Goal: Task Accomplishment & Management: Manage account settings

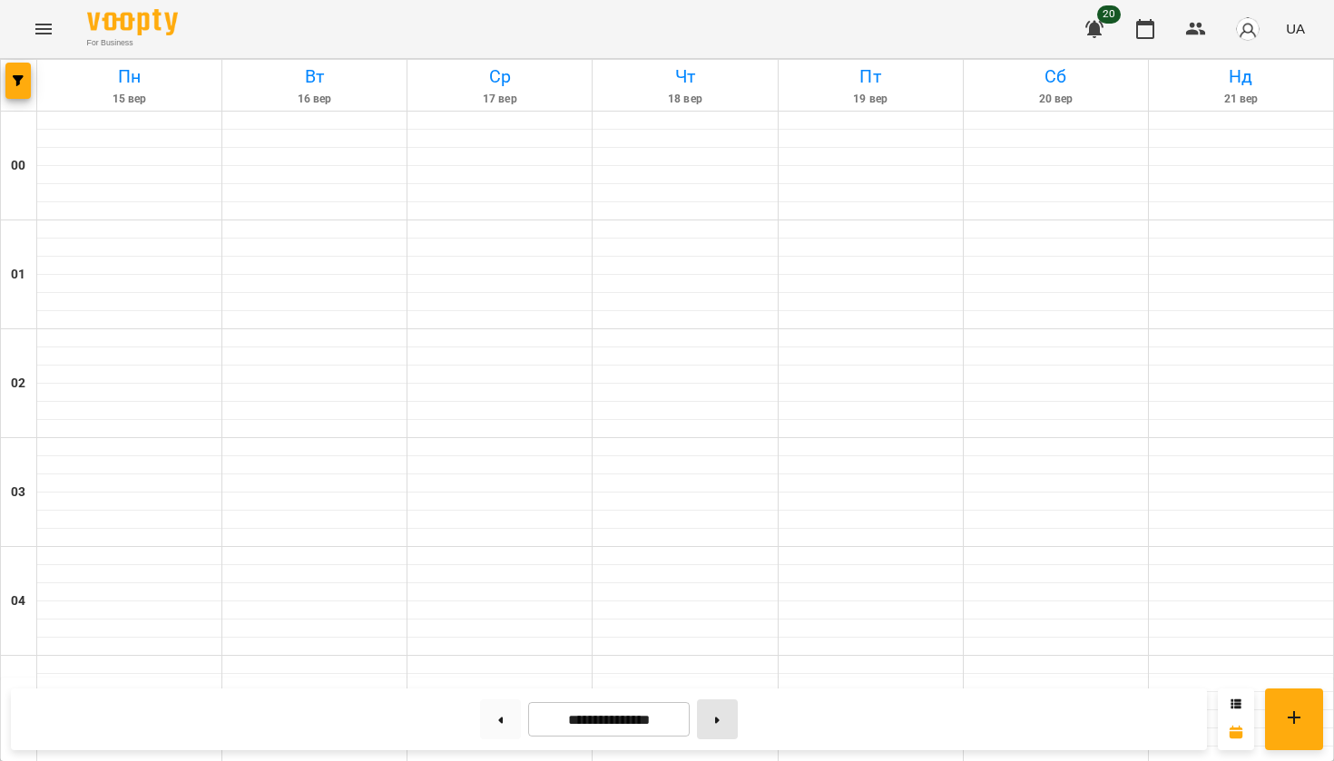
scroll to position [1935, 0]
click at [719, 721] on icon at bounding box center [717, 720] width 5 height 7
type input "**********"
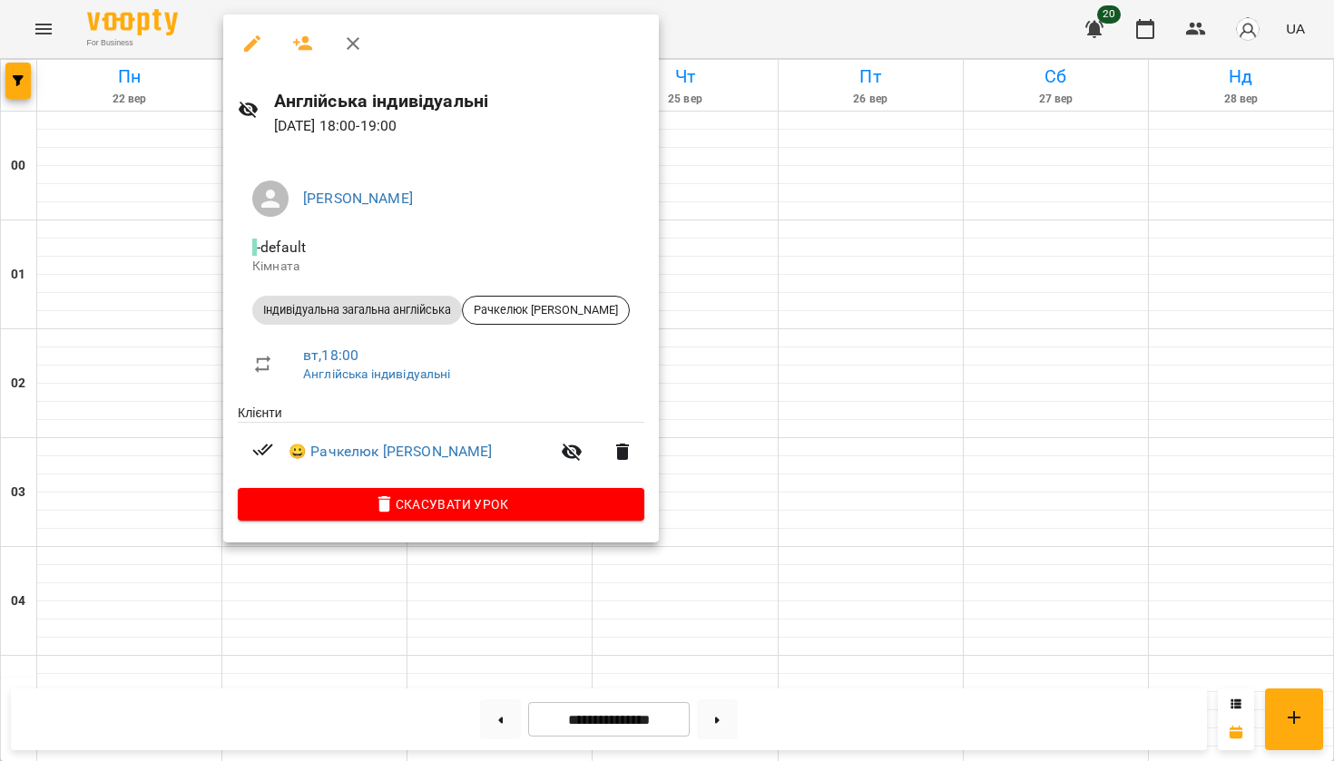
click at [248, 44] on icon "button" at bounding box center [252, 44] width 22 height 22
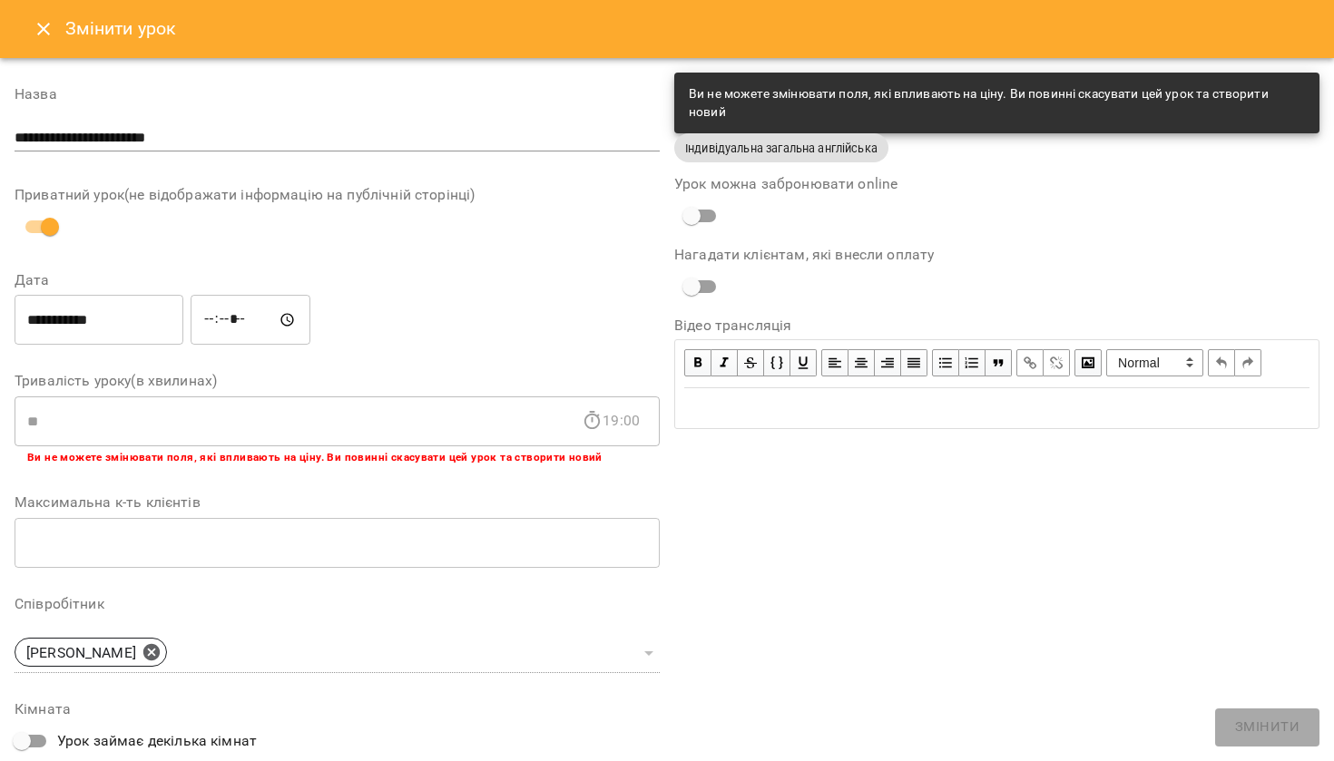
click at [41, 36] on icon "Close" at bounding box center [44, 29] width 22 height 22
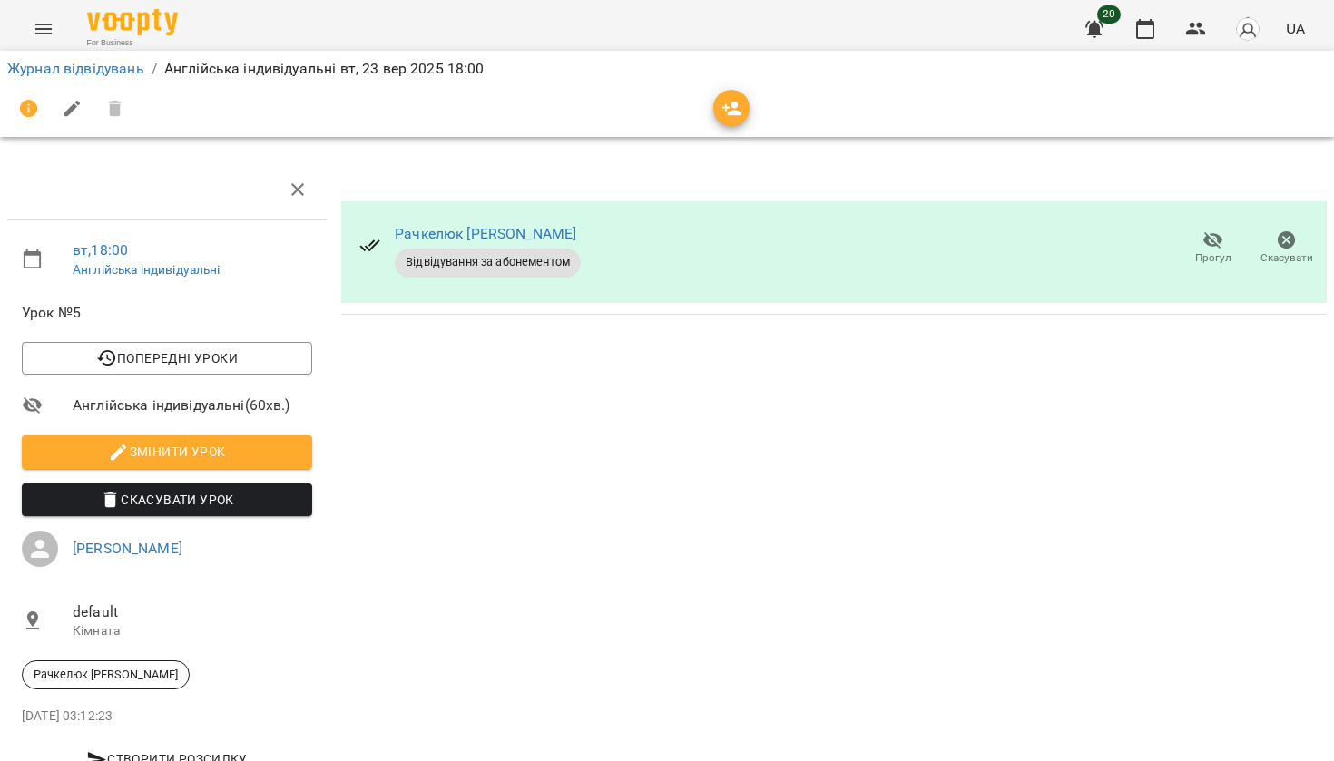
click at [372, 251] on icon at bounding box center [370, 246] width 22 height 22
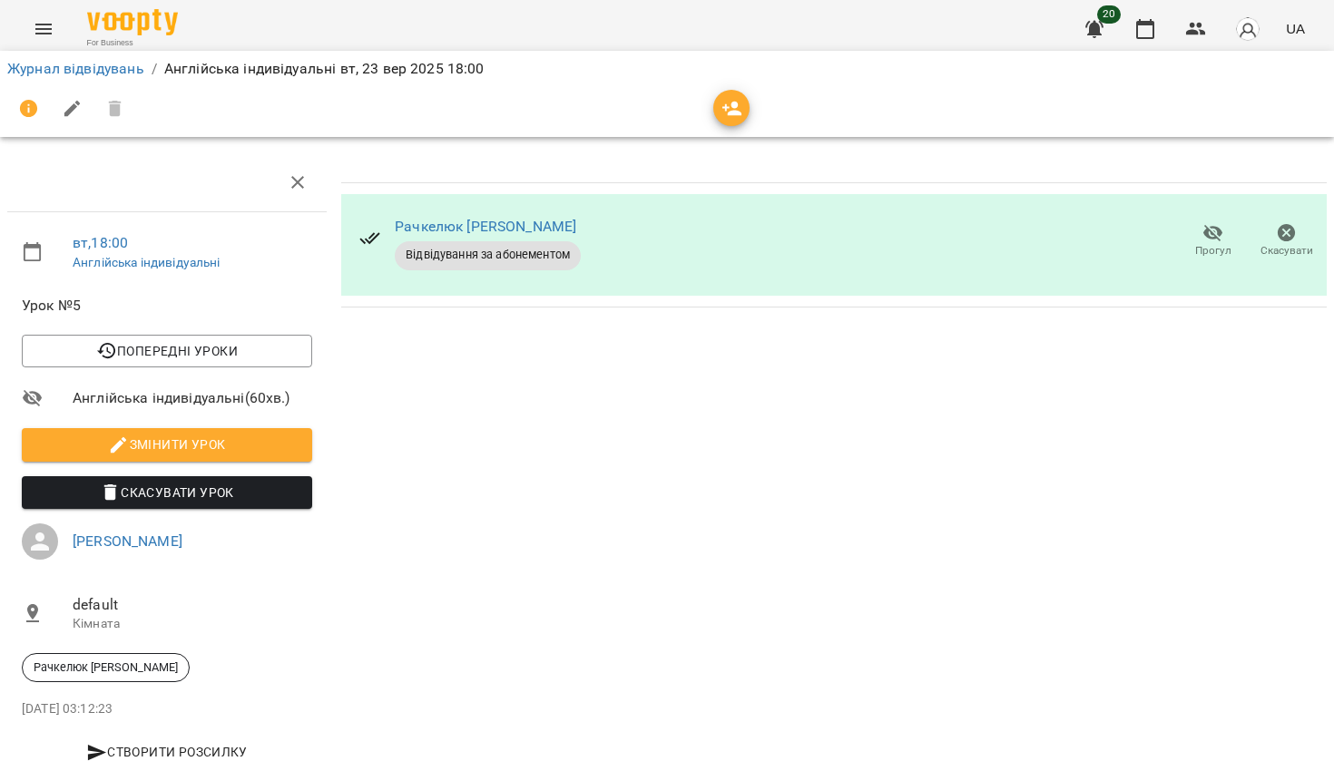
scroll to position [40, 0]
click at [289, 171] on icon "button" at bounding box center [298, 182] width 22 height 22
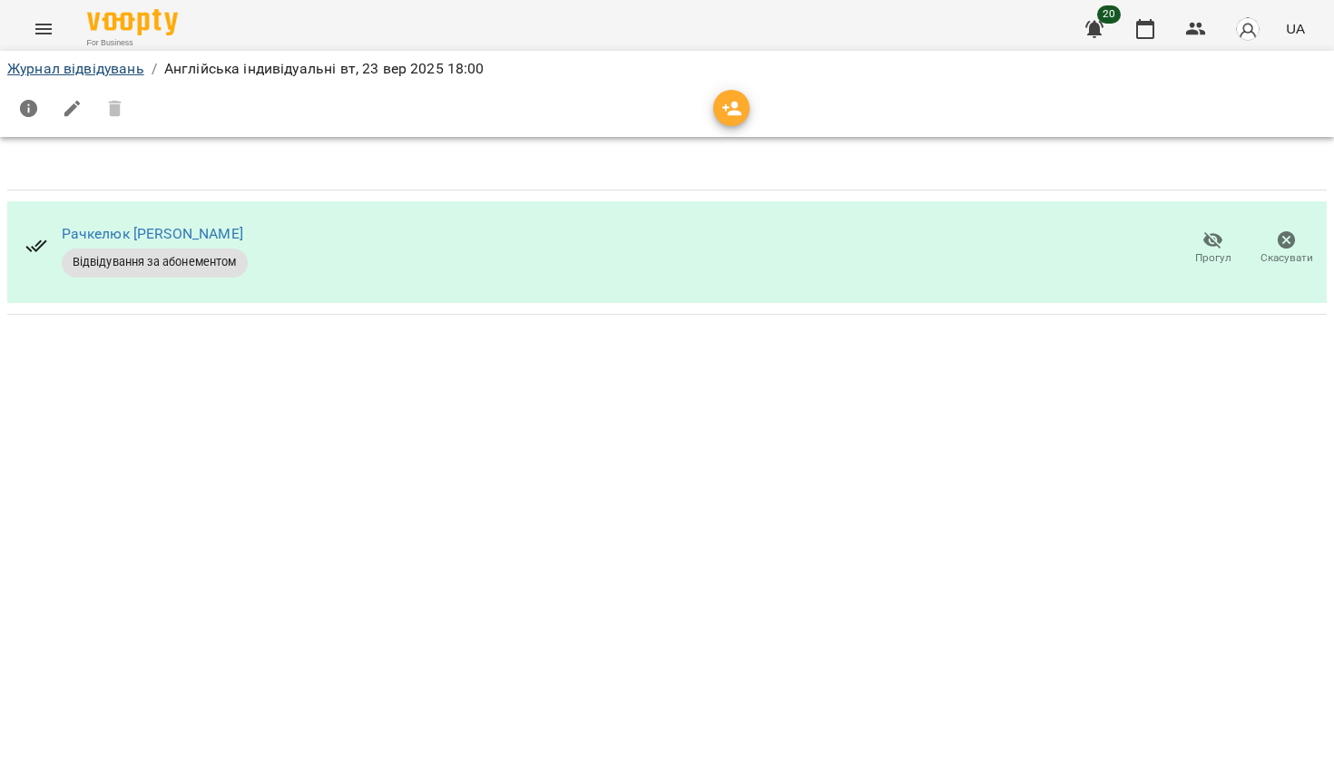
click at [118, 71] on link "Журнал відвідувань" at bounding box center [75, 68] width 137 height 17
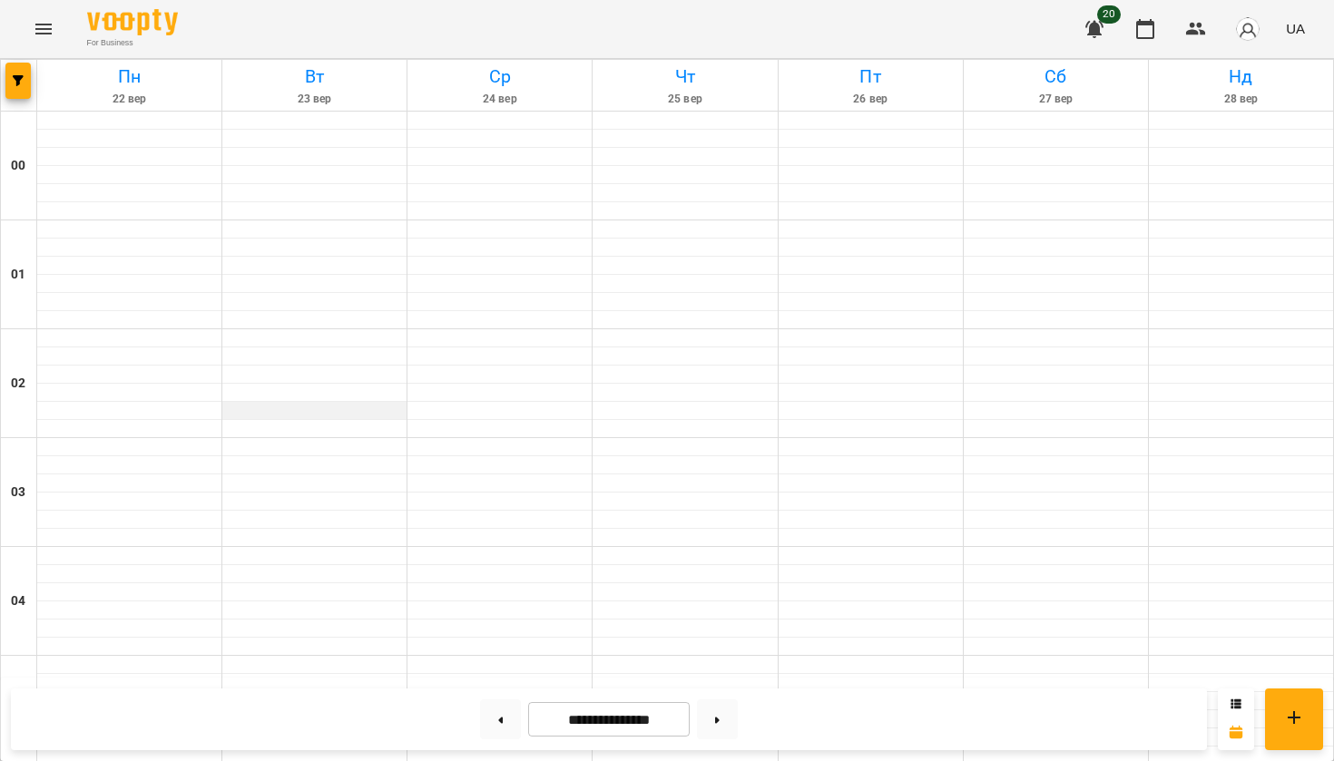
scroll to position [1607, 0]
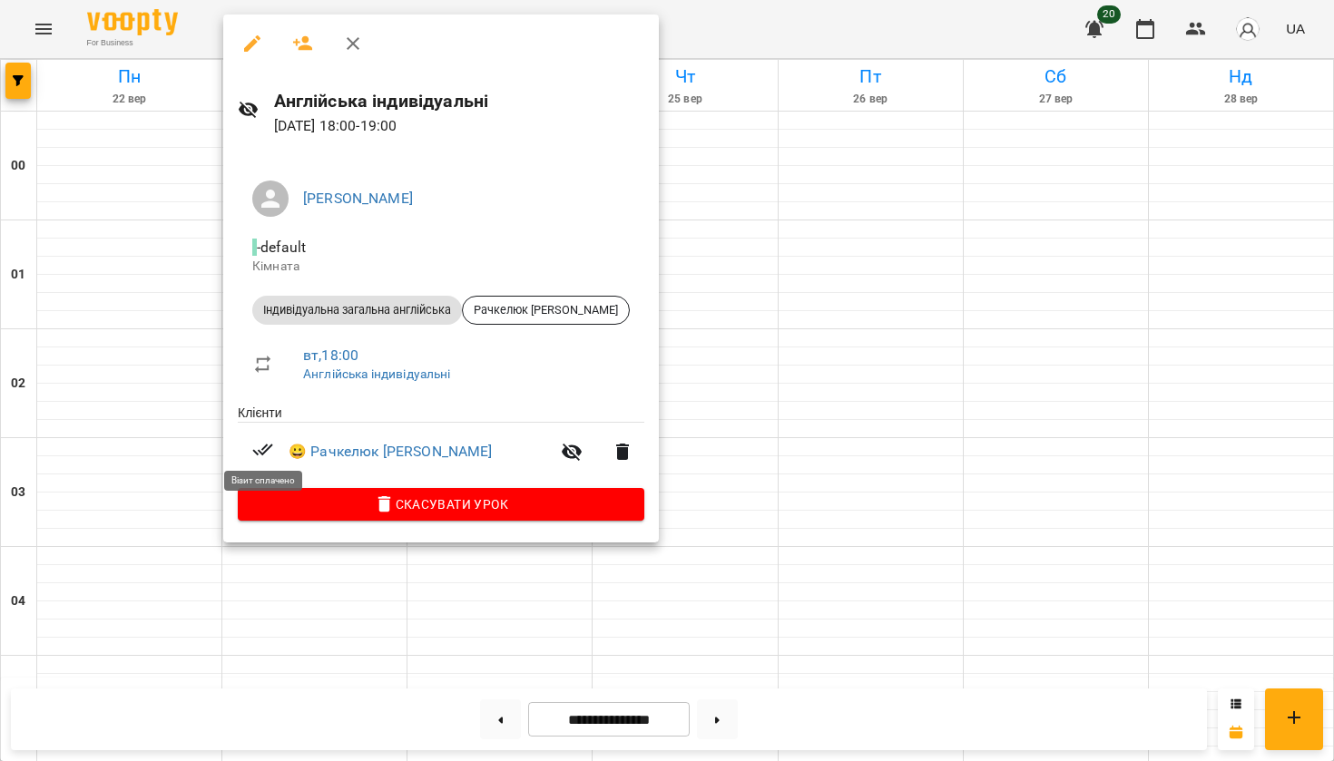
click at [266, 451] on icon at bounding box center [263, 450] width 22 height 22
click at [772, 380] on div at bounding box center [667, 380] width 1334 height 761
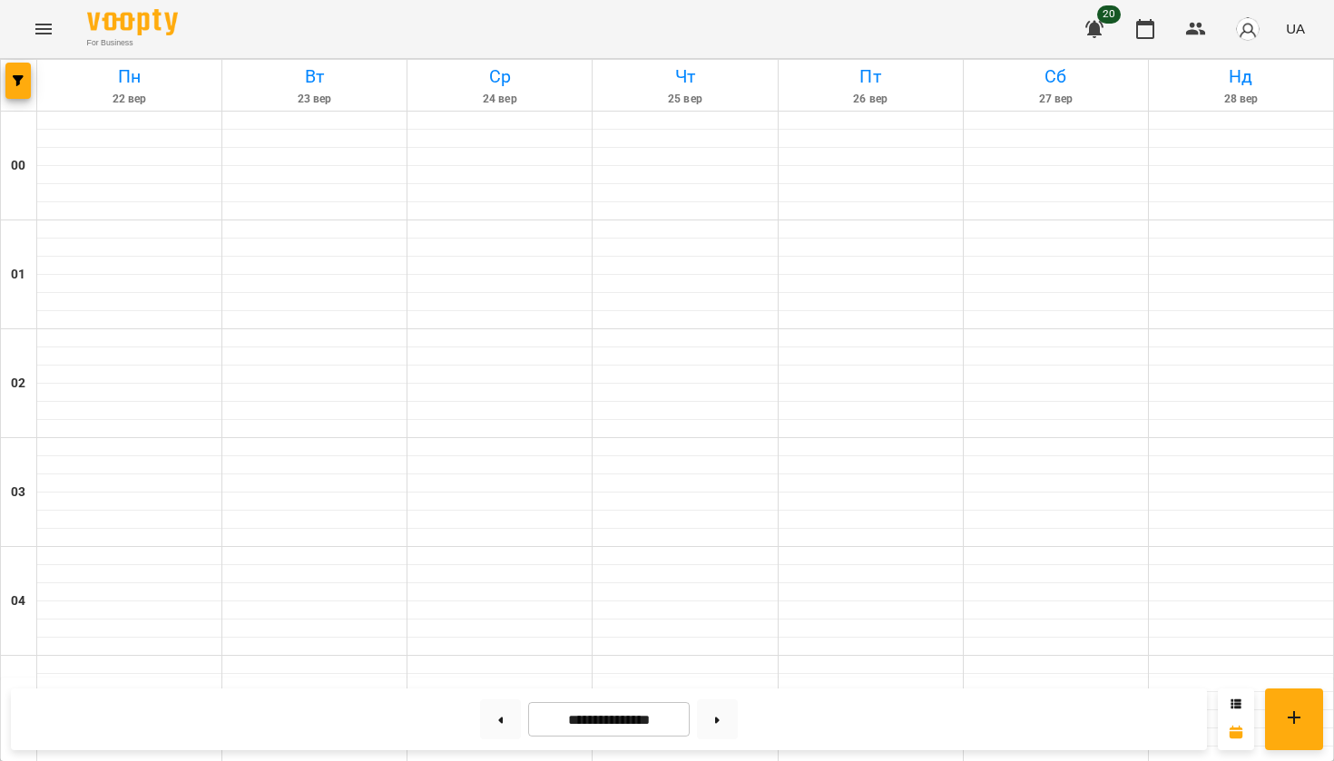
scroll to position [1935, 0]
